Goal: Obtain resource: Obtain resource

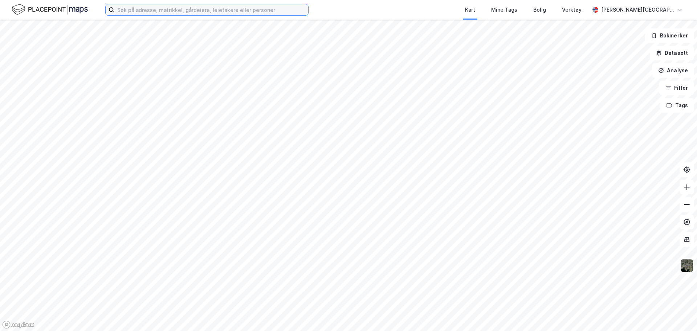
click at [184, 12] on input at bounding box center [211, 9] width 194 height 11
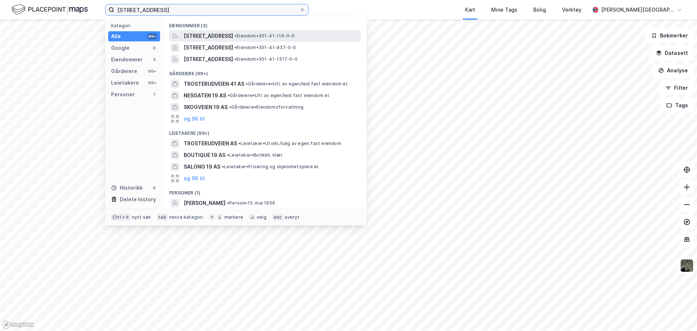
type input "[STREET_ADDRESS]"
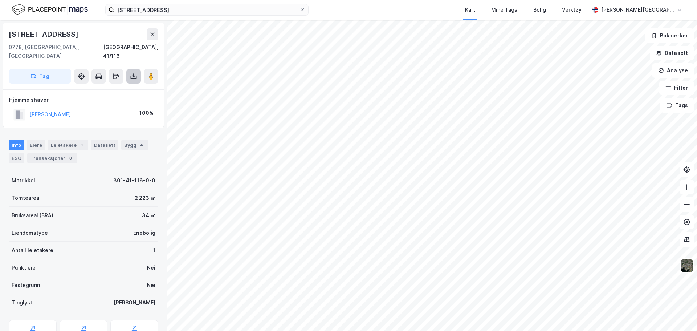
click at [133, 73] on icon at bounding box center [133, 76] width 7 height 7
click at [127, 85] on div "Last ned grunnbok" at bounding box center [102, 91] width 77 height 12
